Goal: Information Seeking & Learning: Learn about a topic

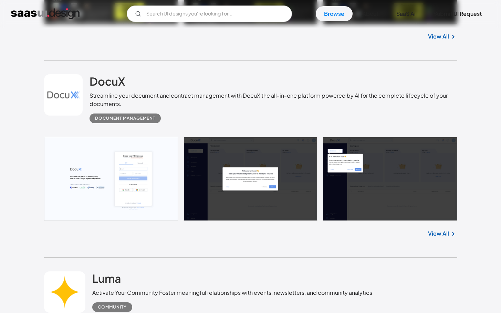
scroll to position [363, 0]
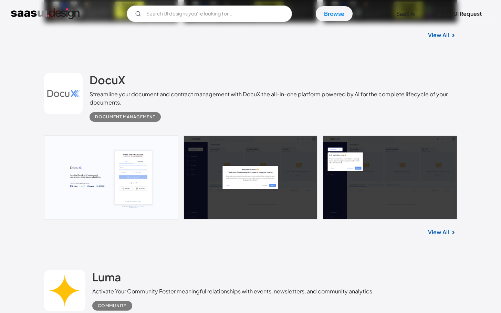
click at [68, 101] on link at bounding box center [63, 93] width 39 height 41
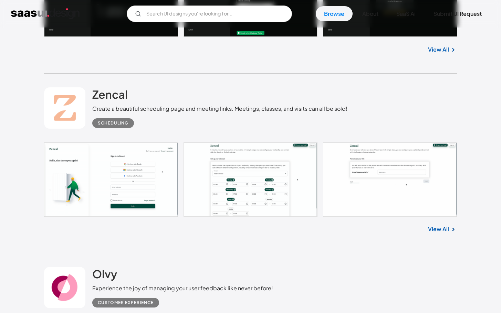
scroll to position [729, 0]
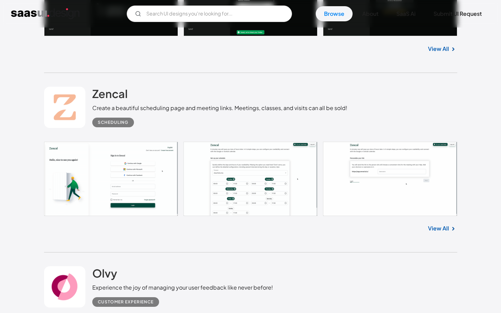
click at [61, 114] on link at bounding box center [64, 107] width 41 height 41
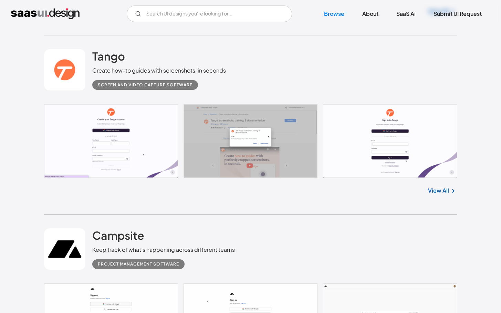
scroll to position [1147, 0]
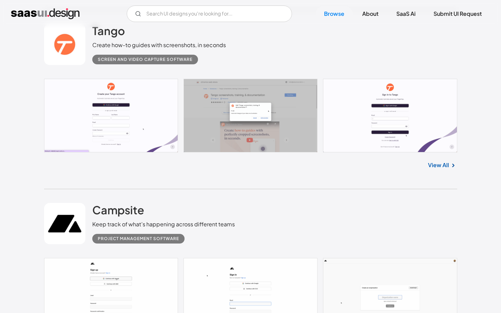
click at [62, 59] on link at bounding box center [64, 44] width 41 height 41
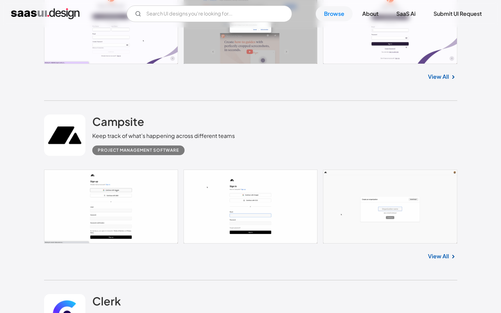
scroll to position [1247, 0]
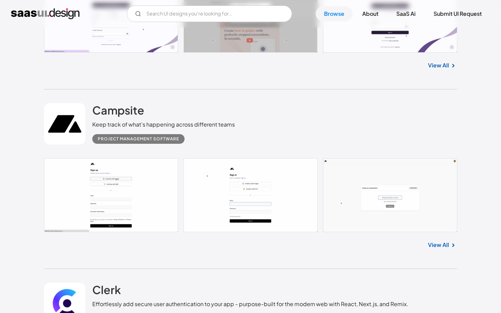
click at [71, 118] on link at bounding box center [64, 123] width 41 height 41
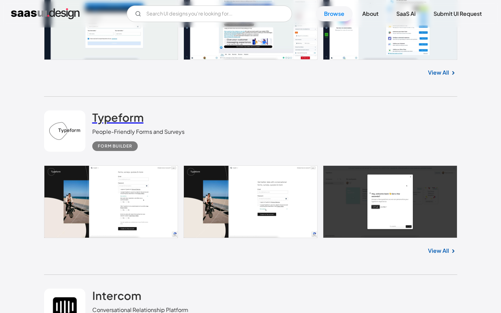
scroll to position [1791, 0]
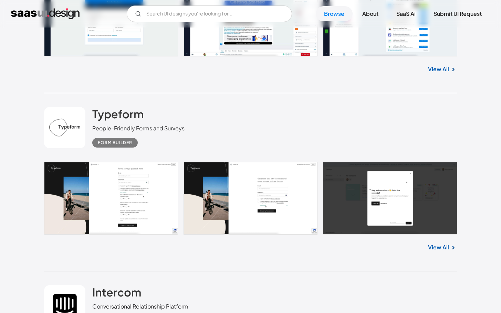
click at [72, 125] on link at bounding box center [64, 127] width 41 height 41
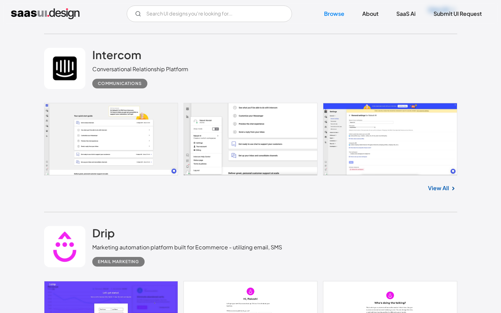
scroll to position [2020, 0]
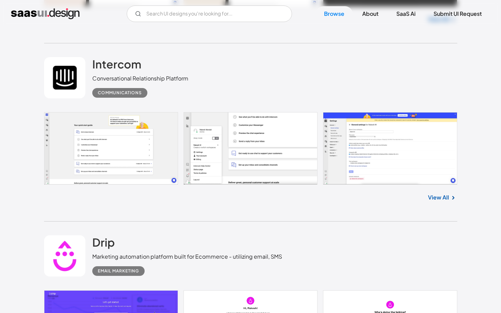
click at [70, 77] on link at bounding box center [64, 77] width 41 height 41
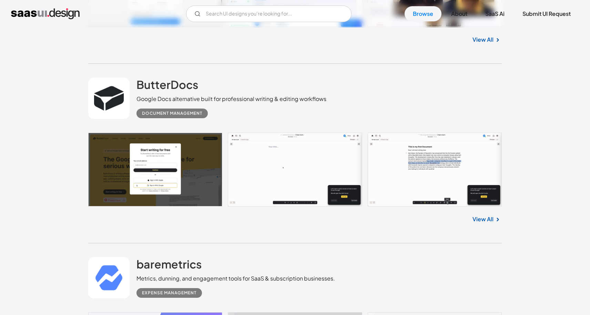
scroll to position [2918, 0]
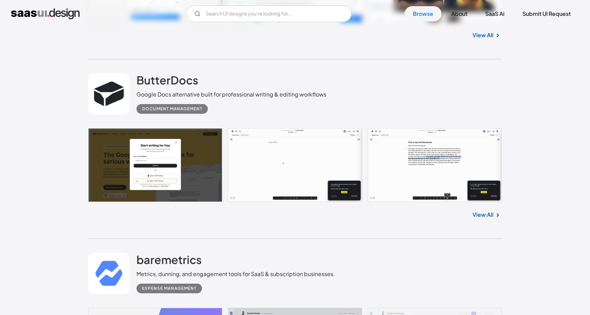
click at [112, 97] on link at bounding box center [108, 93] width 41 height 41
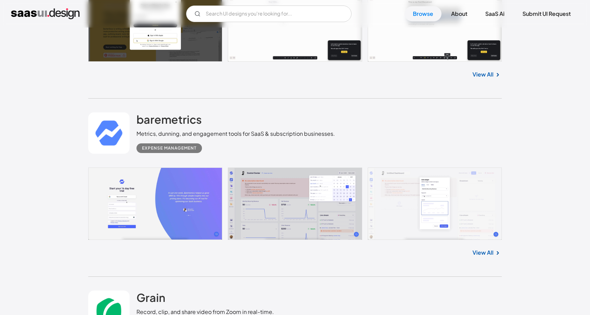
scroll to position [3087, 0]
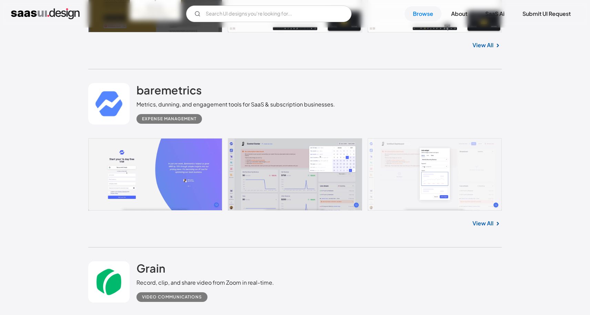
click at [118, 112] on link at bounding box center [108, 103] width 41 height 41
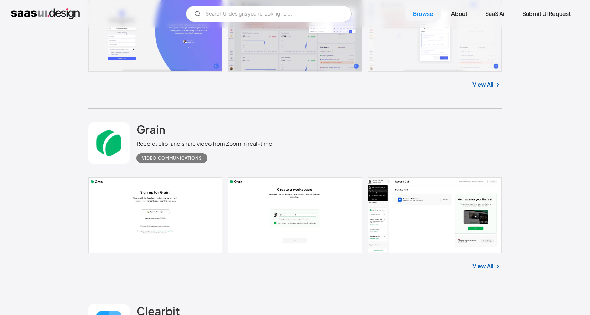
scroll to position [3237, 0]
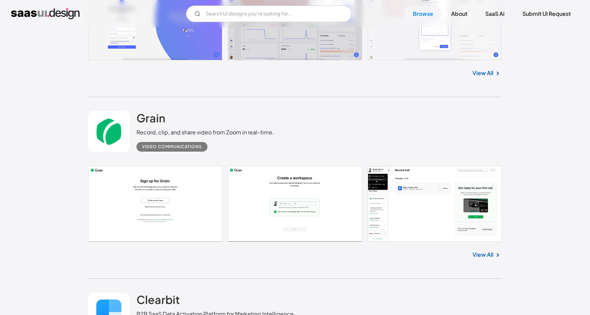
click at [118, 130] on link at bounding box center [108, 131] width 41 height 41
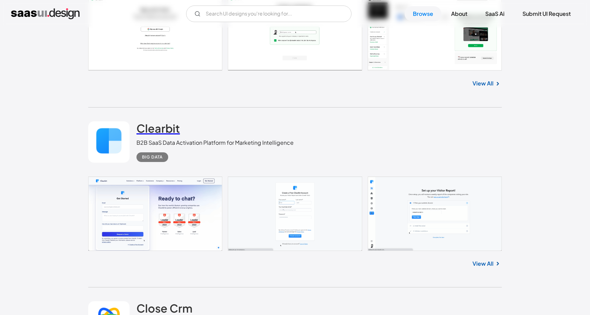
scroll to position [3413, 0]
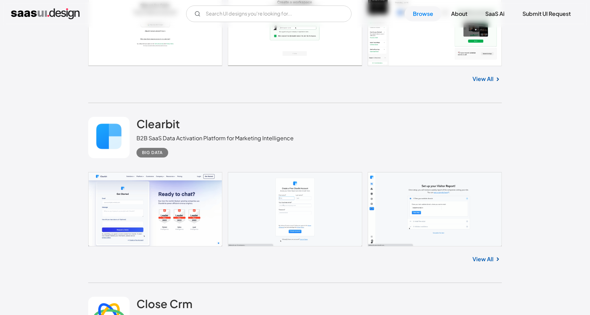
click at [115, 137] on link at bounding box center [108, 137] width 41 height 41
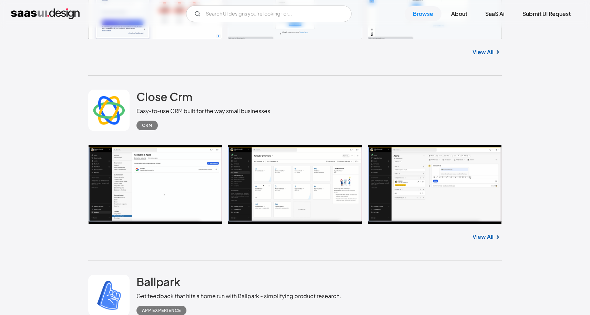
scroll to position [3620, 0]
click at [119, 108] on link at bounding box center [108, 109] width 41 height 41
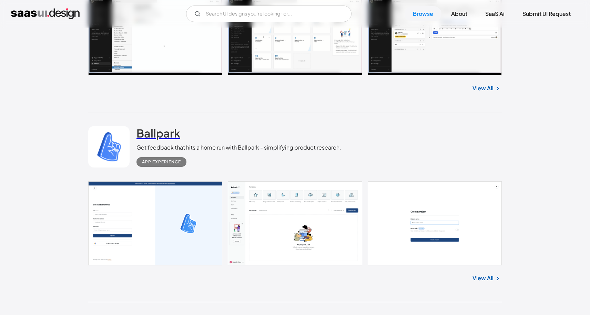
scroll to position [3769, 0]
click at [120, 146] on link at bounding box center [108, 146] width 41 height 41
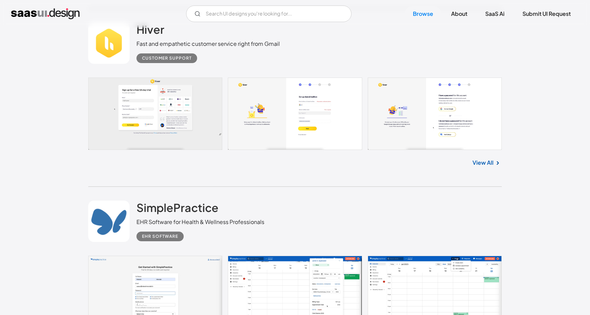
scroll to position [4426, 0]
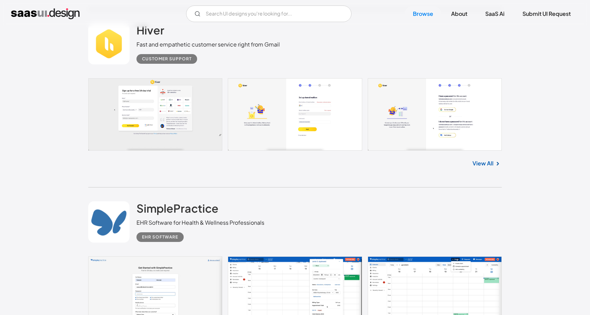
click at [118, 43] on link at bounding box center [108, 43] width 41 height 41
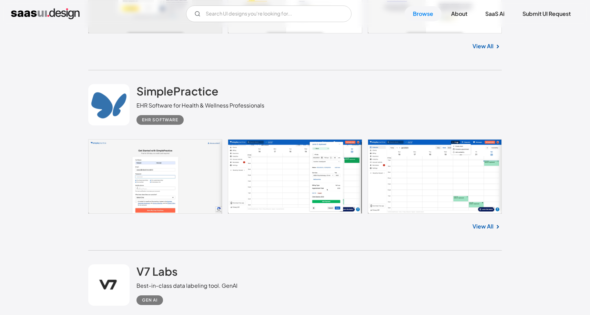
scroll to position [4564, 0]
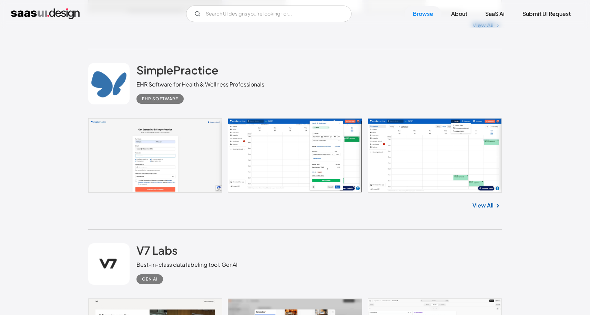
click at [113, 87] on link at bounding box center [108, 83] width 41 height 41
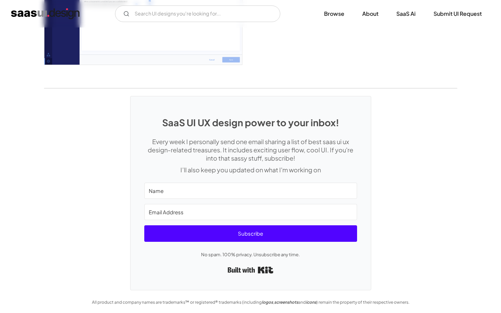
scroll to position [1739, 0]
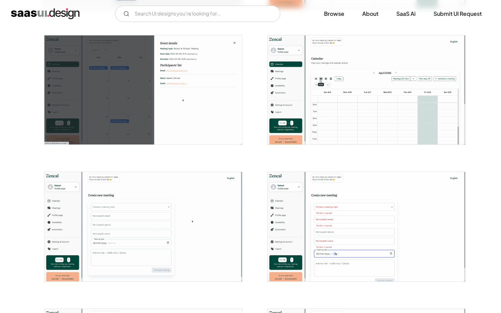
scroll to position [810, 0]
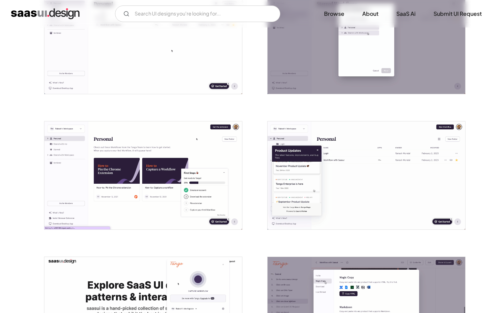
scroll to position [583, 0]
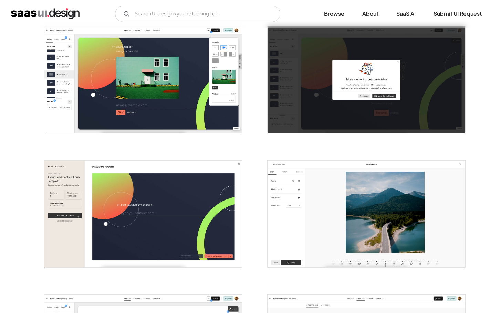
scroll to position [1210, 0]
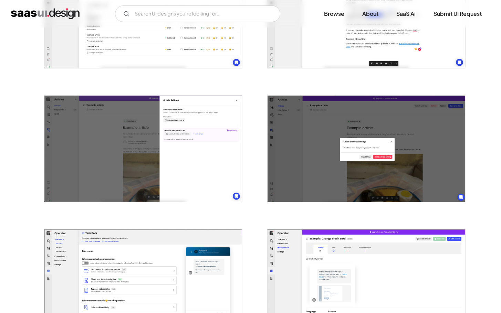
scroll to position [871, 0]
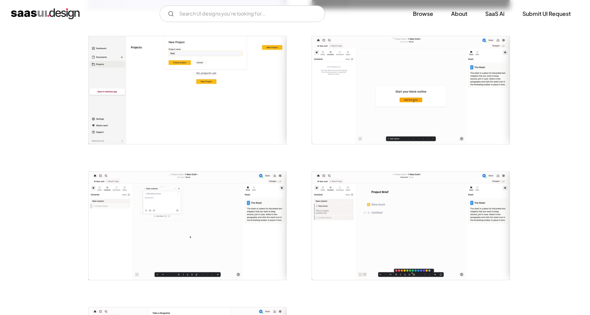
scroll to position [1364, 0]
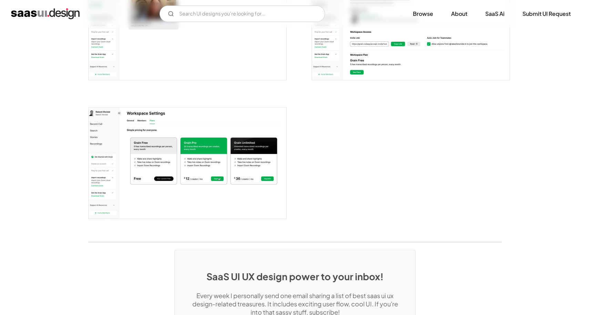
scroll to position [891, 0]
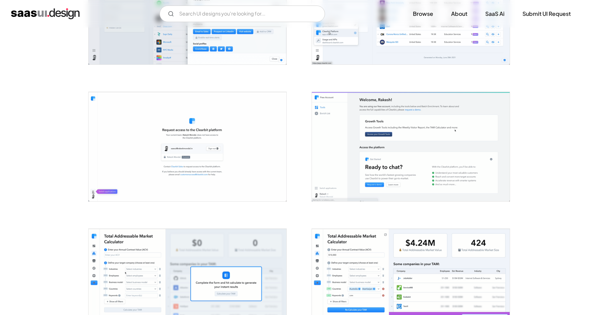
scroll to position [661, 0]
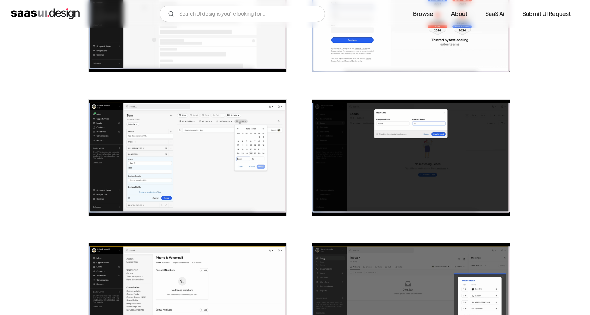
scroll to position [783, 0]
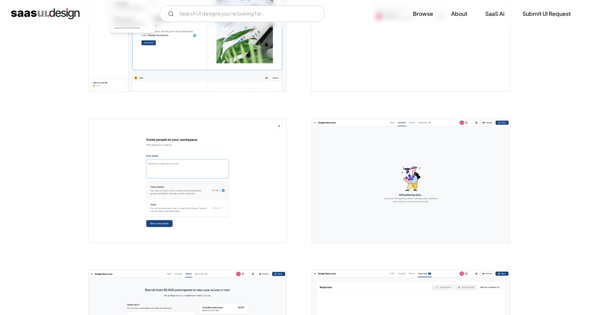
scroll to position [802, 0]
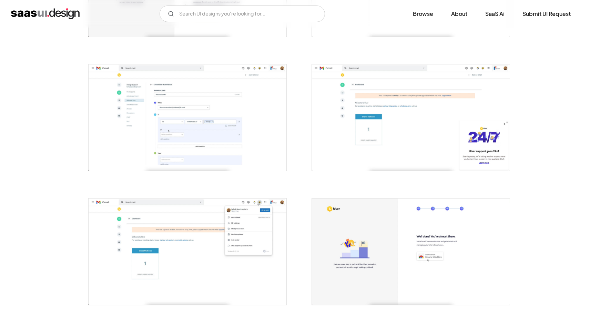
scroll to position [374, 0]
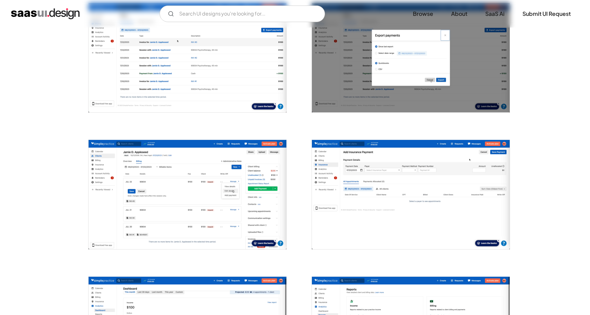
scroll to position [706, 0]
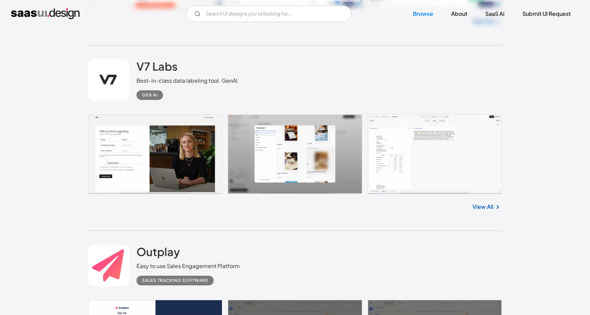
scroll to position [4749, 0]
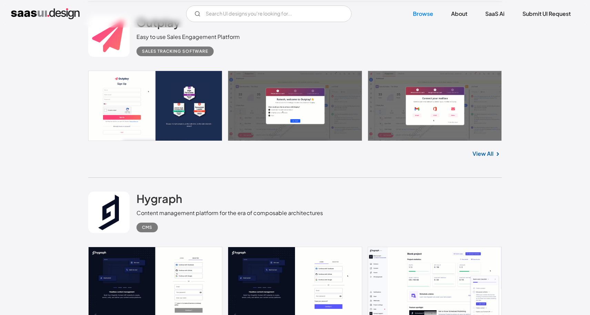
scroll to position [4977, 0]
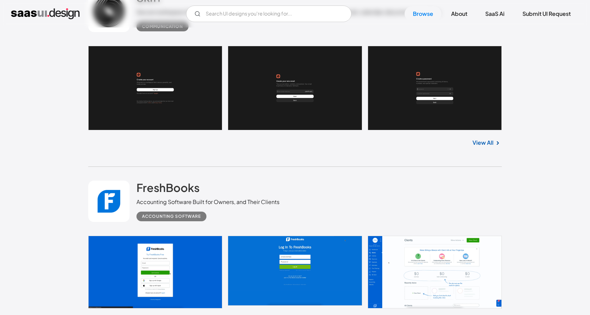
scroll to position [5358, 0]
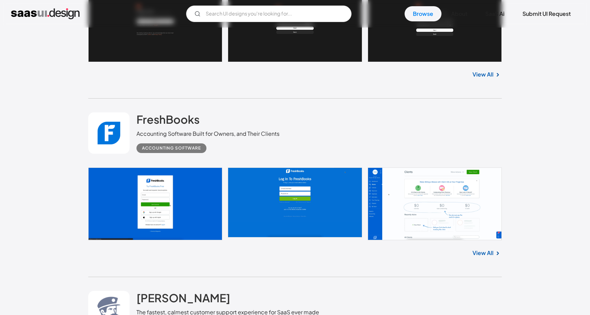
scroll to position [5474, 0]
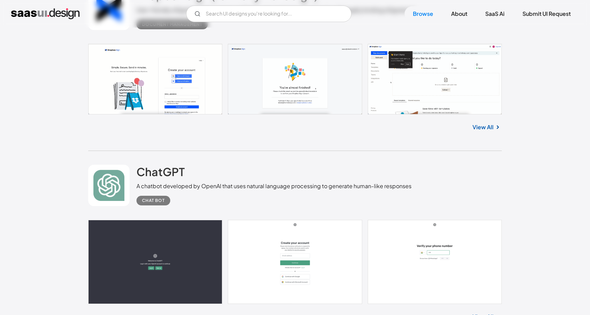
scroll to position [5910, 0]
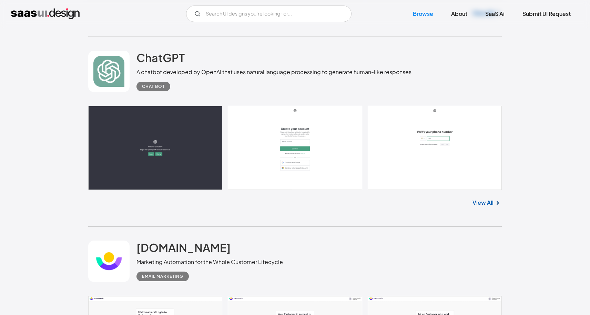
scroll to position [6063, 0]
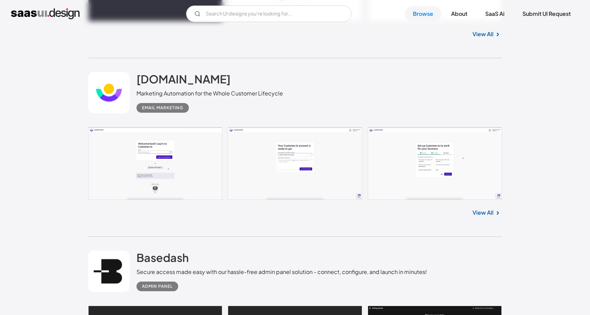
scroll to position [6249, 0]
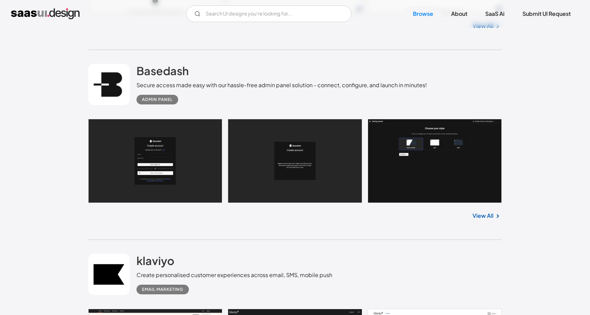
scroll to position [6421, 0]
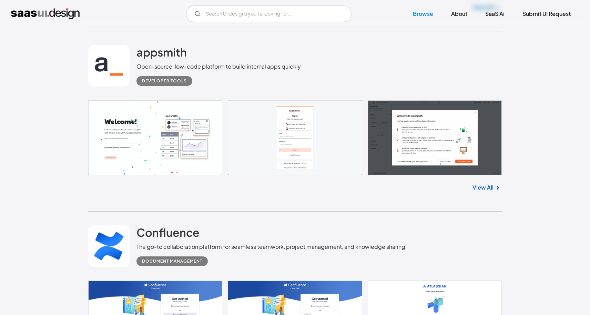
scroll to position [6773, 0]
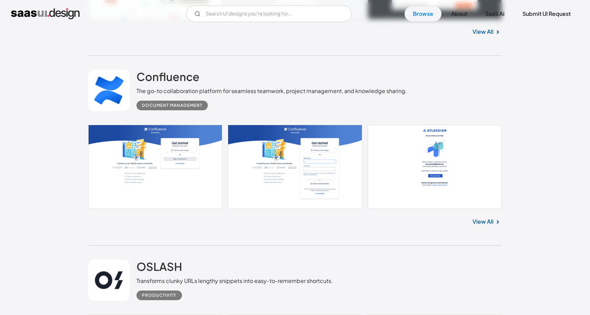
scroll to position [6929, 0]
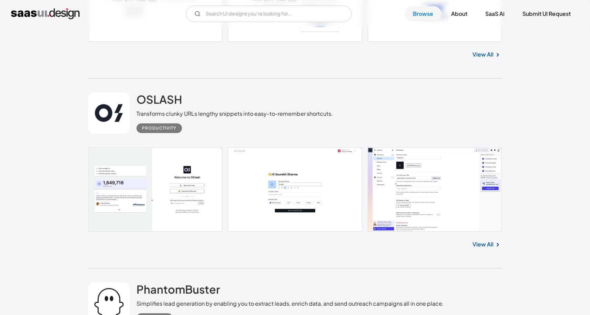
scroll to position [7099, 0]
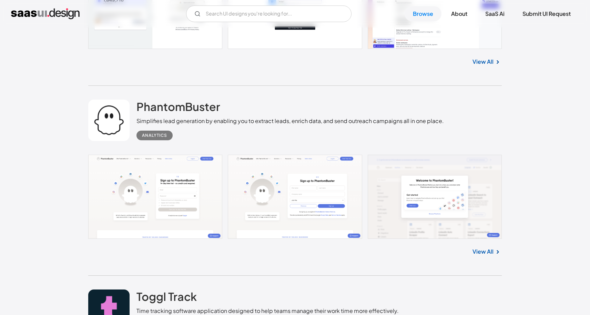
scroll to position [7278, 0]
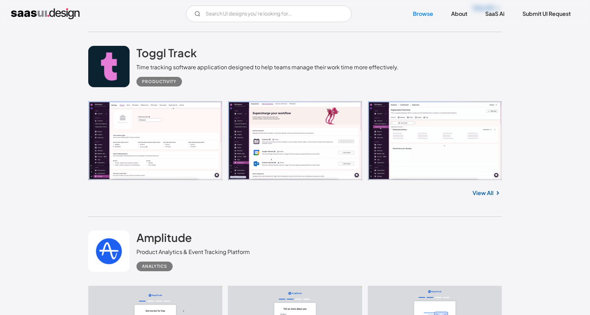
scroll to position [7521, 0]
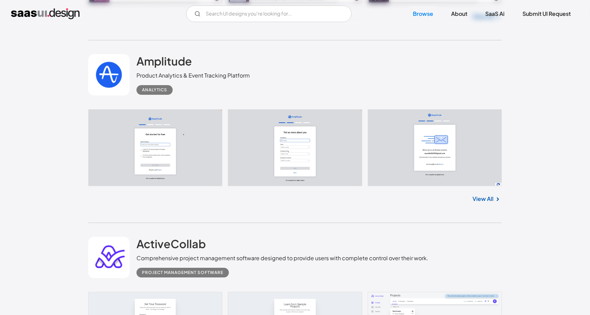
scroll to position [7698, 0]
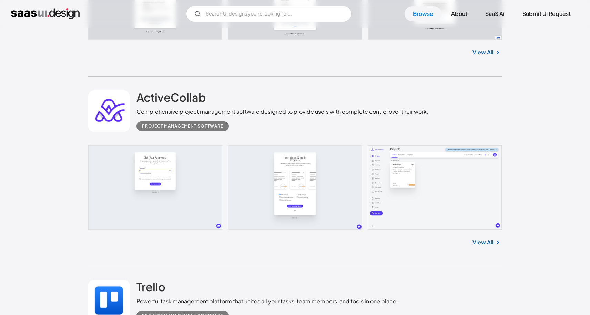
scroll to position [7844, 0]
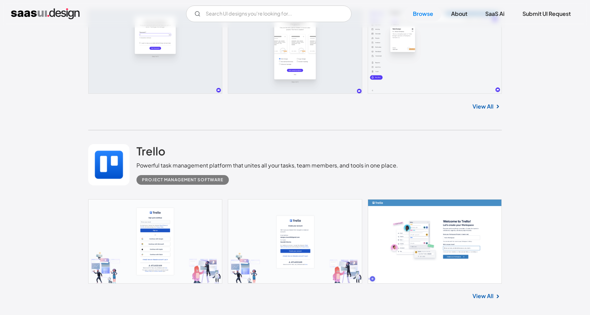
scroll to position [7990, 0]
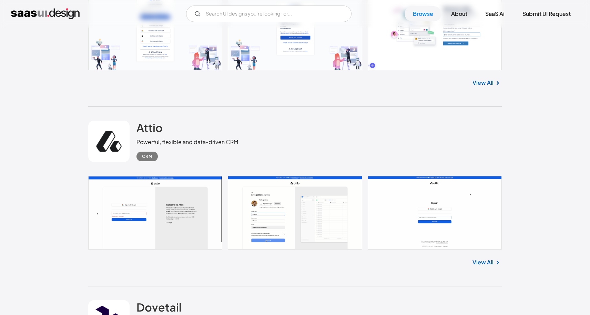
scroll to position [8235, 0]
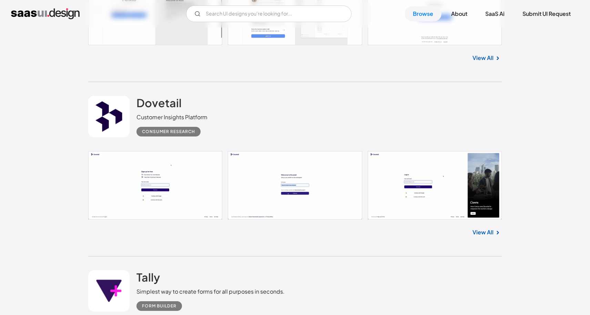
scroll to position [8400, 0]
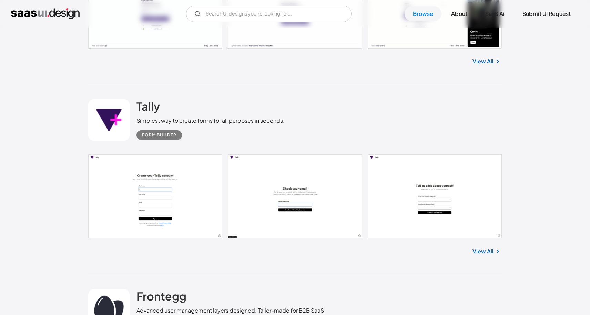
scroll to position [8591, 0]
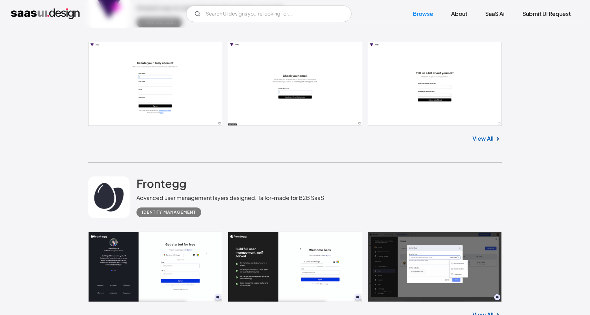
scroll to position [8681, 0]
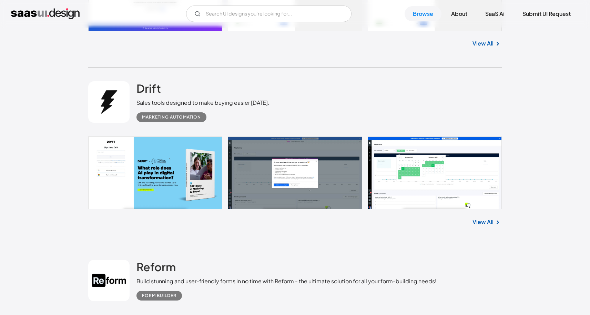
scroll to position [9144, 0]
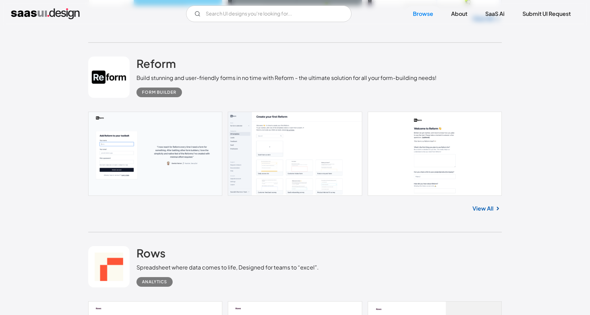
scroll to position [9344, 0]
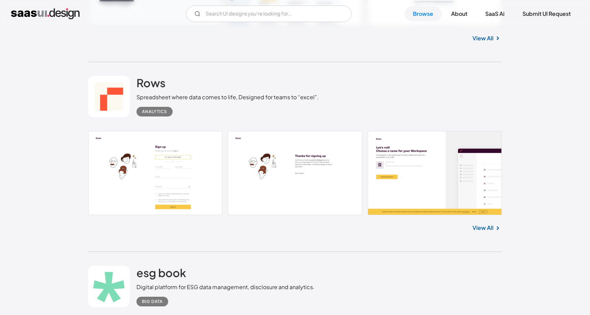
scroll to position [9530, 0]
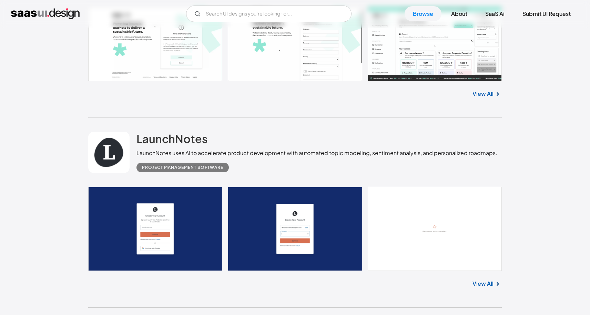
scroll to position [9834, 0]
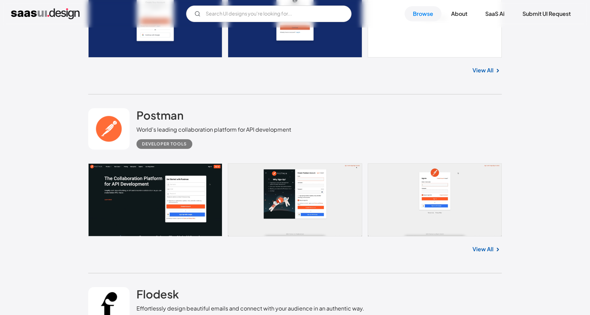
scroll to position [10045, 0]
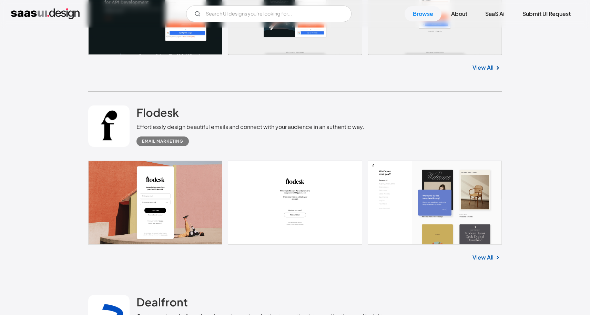
scroll to position [10225, 0]
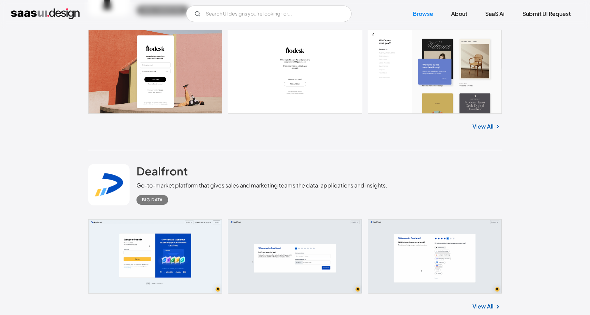
scroll to position [10373, 0]
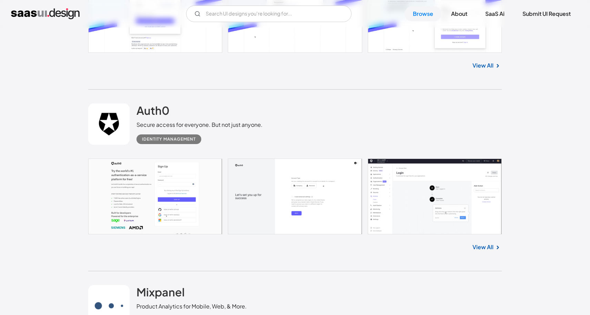
scroll to position [10787, 0]
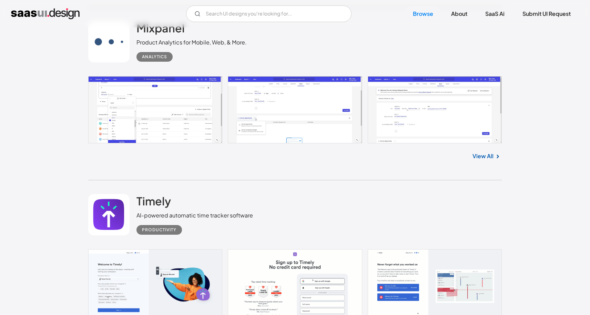
scroll to position [11052, 0]
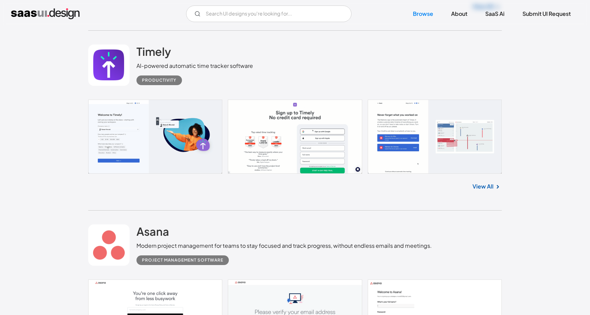
scroll to position [11197, 0]
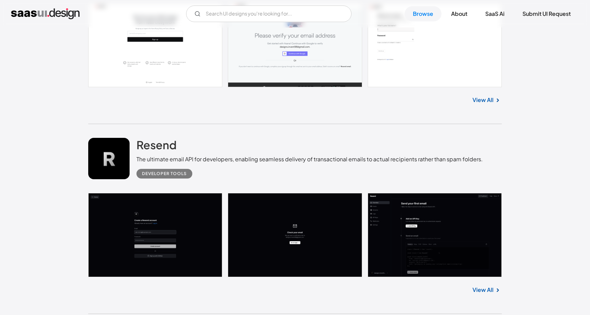
scroll to position [11478, 0]
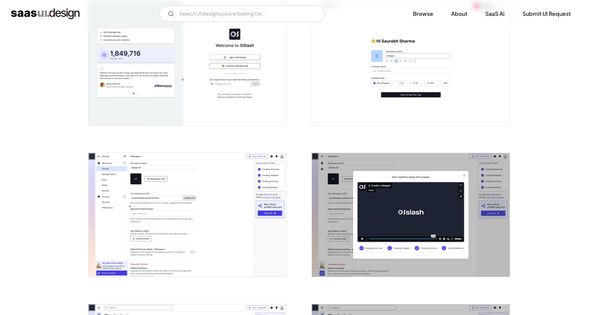
scroll to position [33, 0]
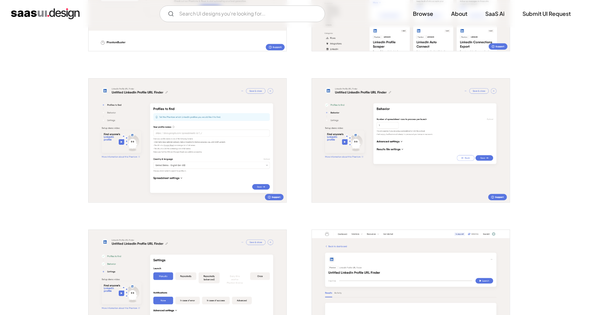
scroll to position [538, 0]
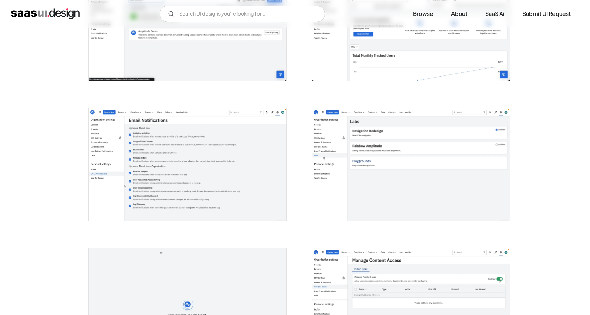
scroll to position [901, 0]
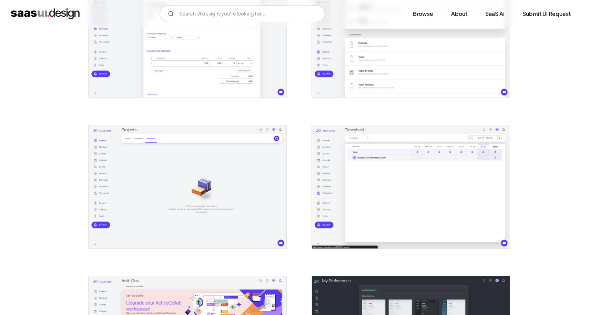
scroll to position [1096, 0]
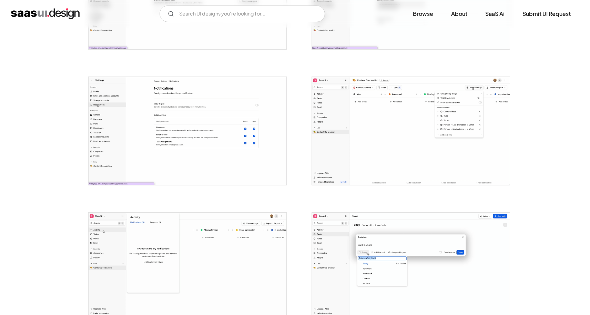
scroll to position [765, 0]
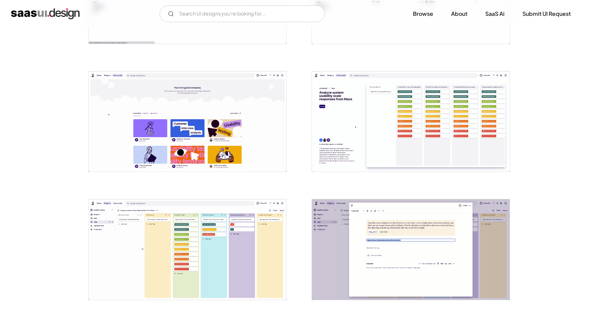
scroll to position [603, 0]
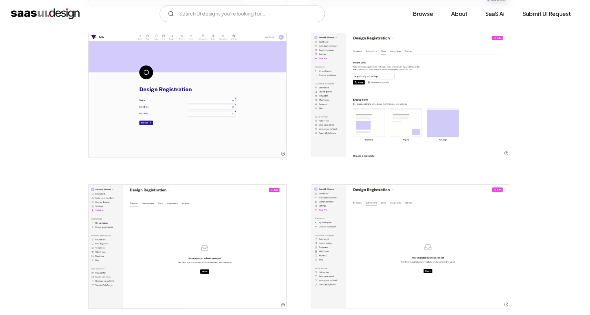
scroll to position [734, 0]
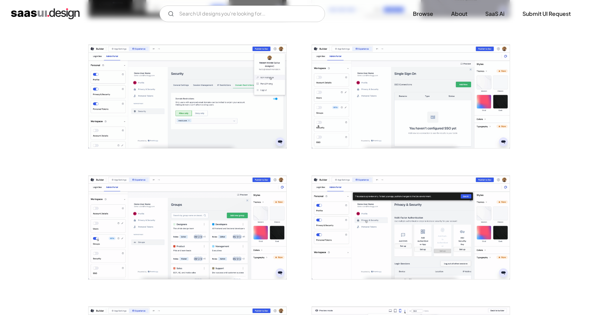
scroll to position [642, 0]
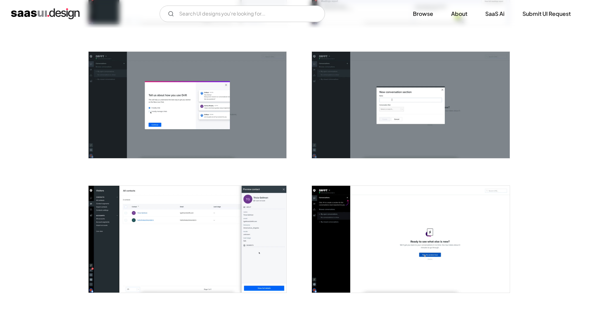
scroll to position [781, 0]
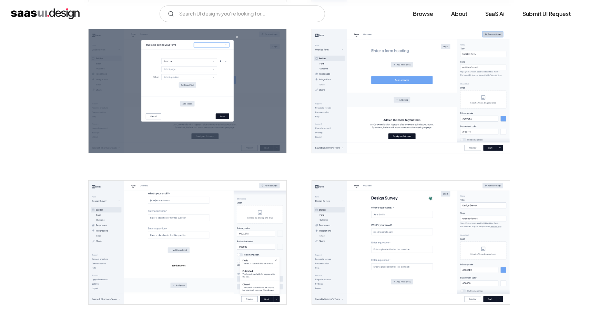
scroll to position [435, 0]
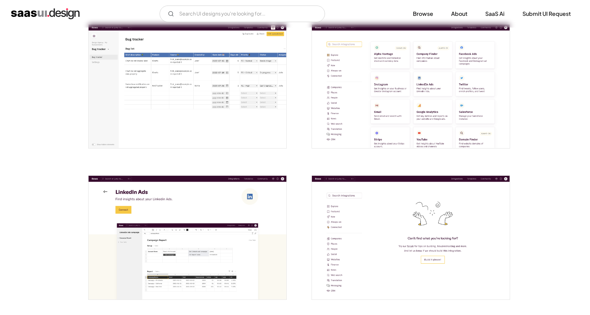
scroll to position [1200, 0]
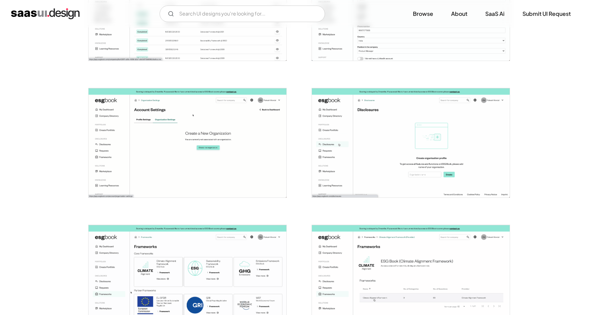
scroll to position [779, 0]
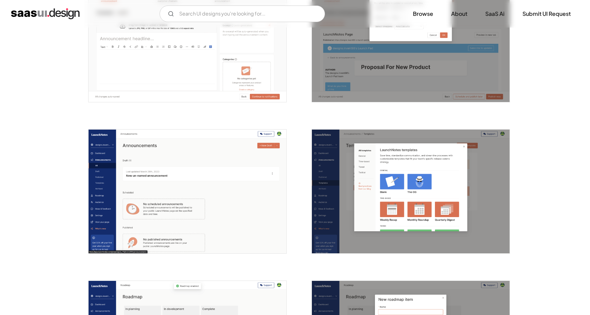
scroll to position [801, 0]
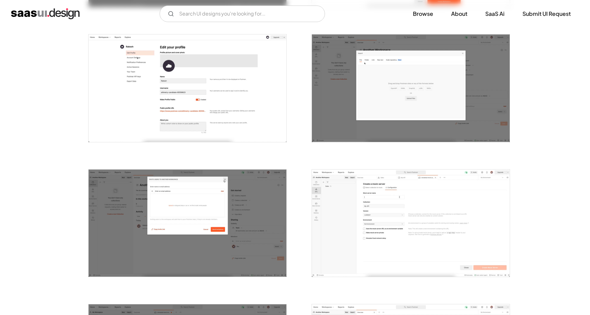
scroll to position [802, 0]
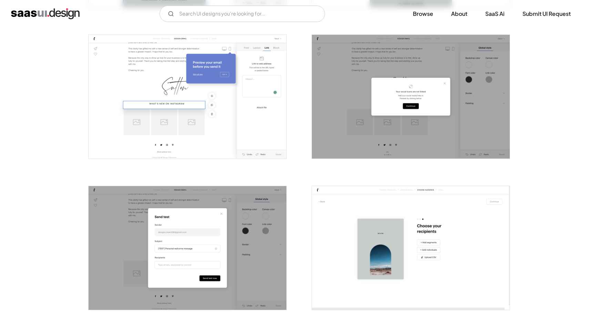
scroll to position [927, 0]
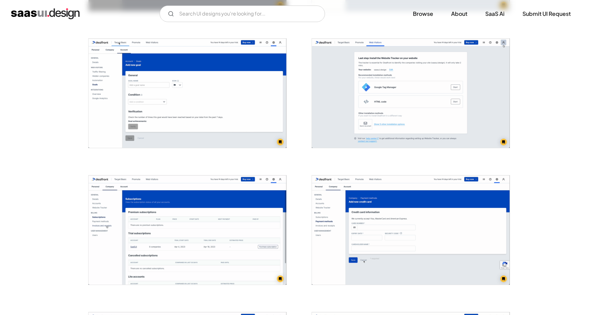
scroll to position [945, 0]
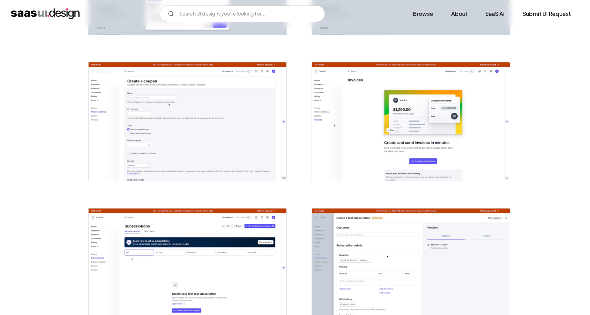
scroll to position [1270, 0]
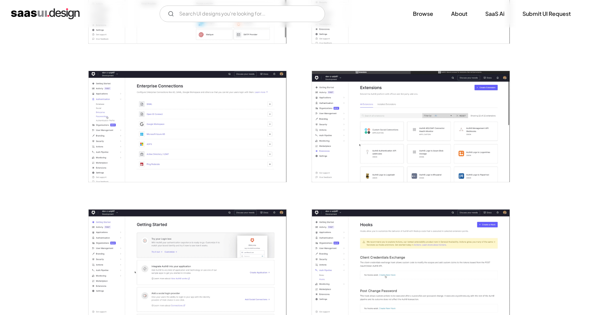
scroll to position [1063, 0]
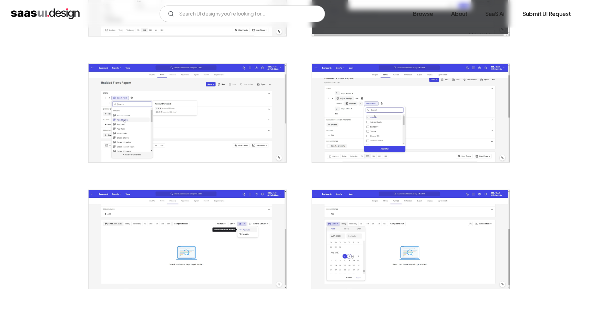
scroll to position [609, 0]
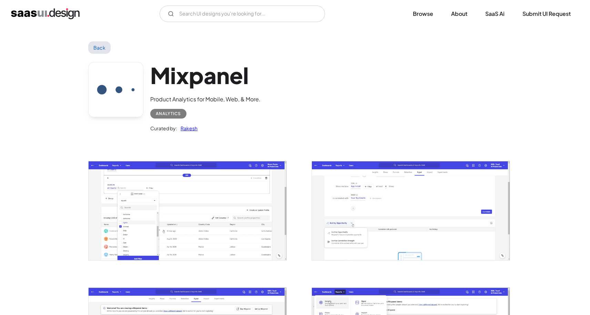
scroll to position [609, 0]
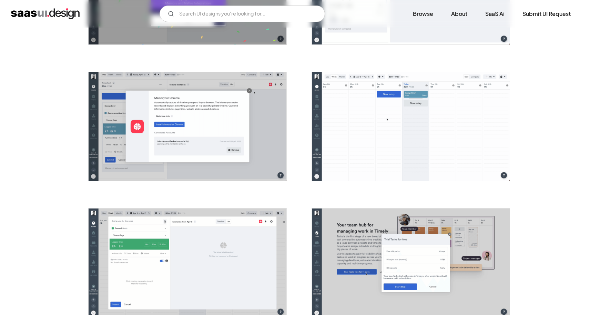
scroll to position [774, 0]
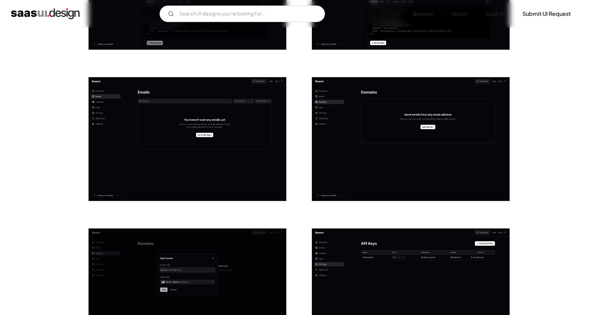
scroll to position [386, 0]
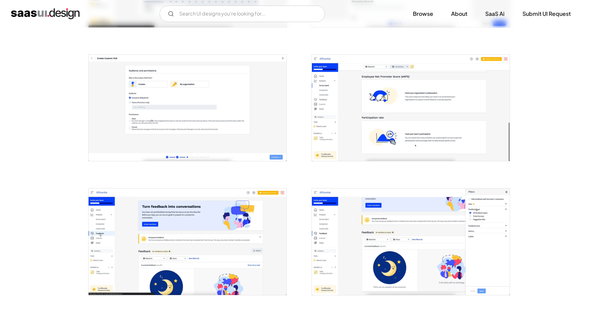
scroll to position [642, 0]
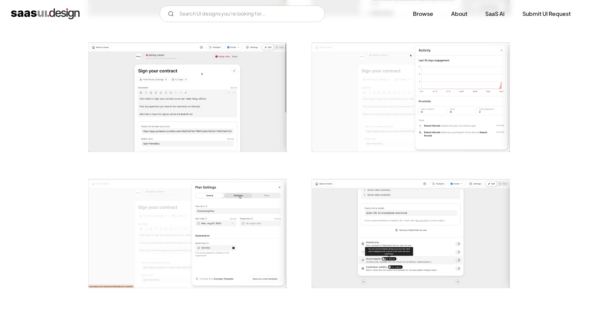
scroll to position [801, 0]
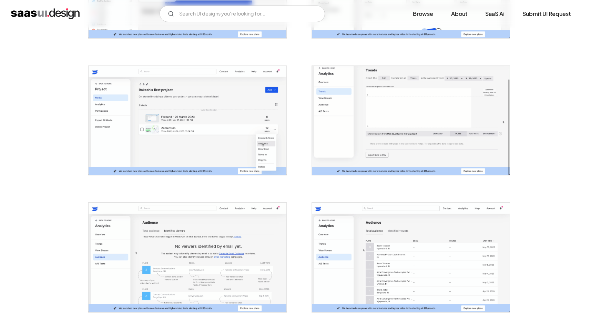
scroll to position [787, 0]
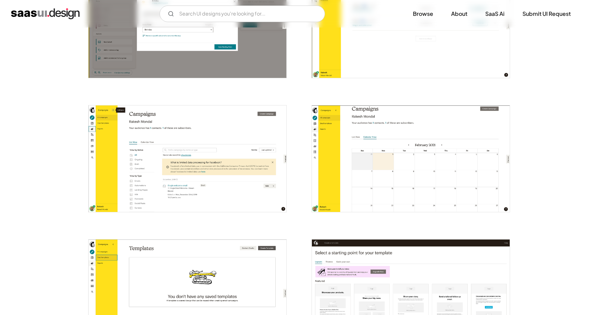
scroll to position [878, 0]
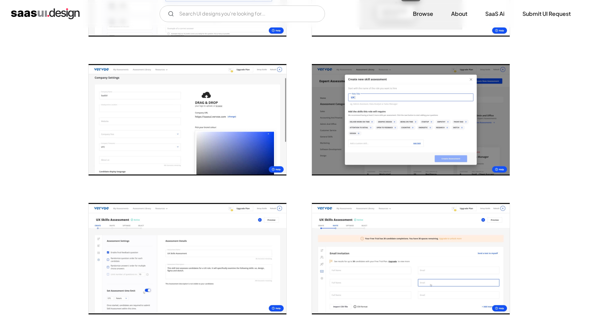
scroll to position [523, 0]
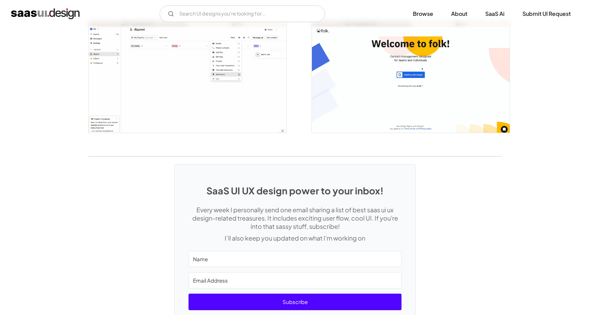
scroll to position [1115, 0]
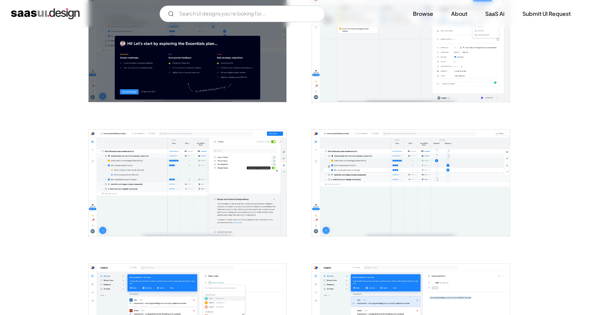
scroll to position [309, 0]
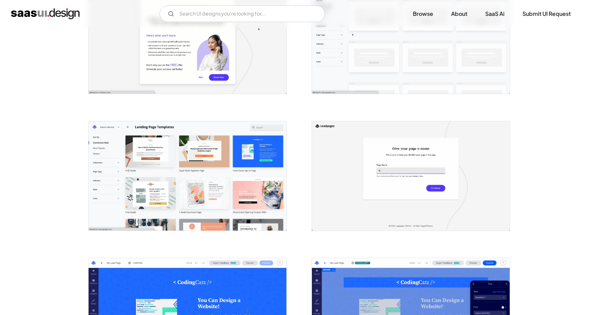
scroll to position [453, 0]
